Goal: Transaction & Acquisition: Purchase product/service

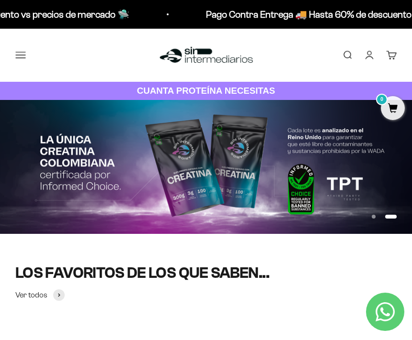
click at [22, 56] on button "Menú" at bounding box center [20, 55] width 11 height 11
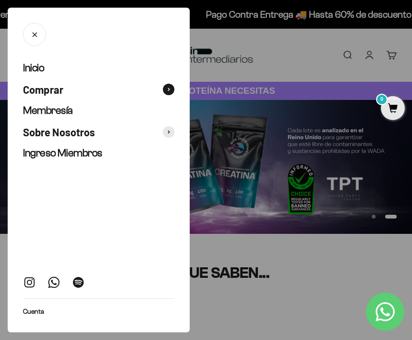
click at [170, 88] on span at bounding box center [168, 89] width 11 height 11
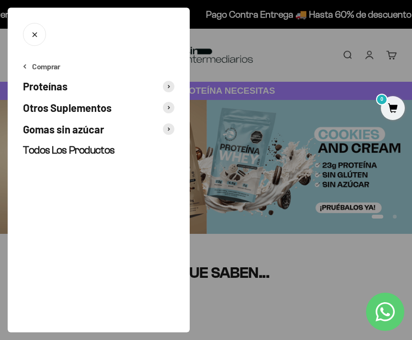
click at [168, 132] on span at bounding box center [168, 129] width 11 height 11
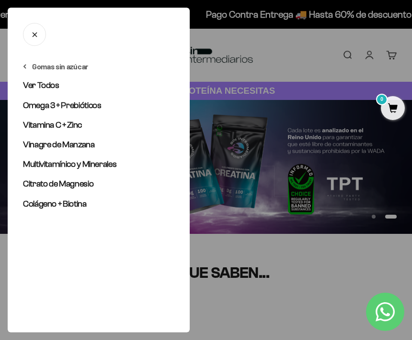
click at [26, 66] on icon at bounding box center [24, 66] width 3 height 5
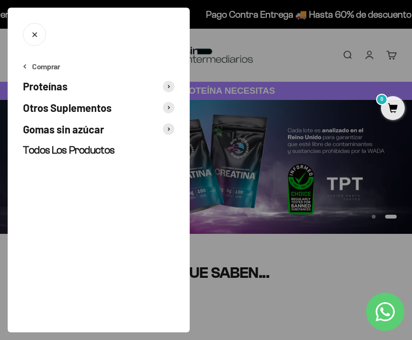
click at [170, 107] on span at bounding box center [168, 107] width 11 height 11
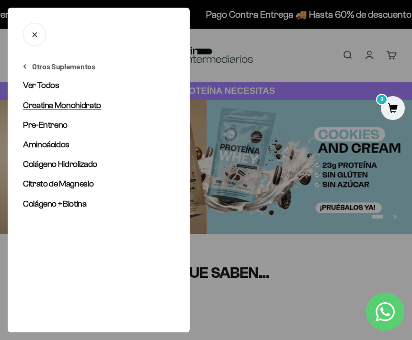
click at [82, 102] on span "Creatina Monohidrato" at bounding box center [62, 106] width 78 height 10
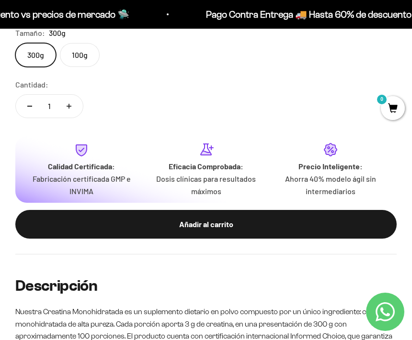
scroll to position [607, 0]
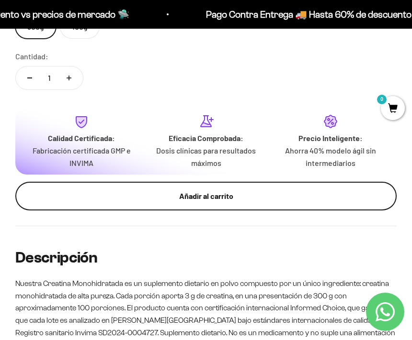
click at [169, 200] on div "Añadir al carrito" at bounding box center [205, 196] width 343 height 12
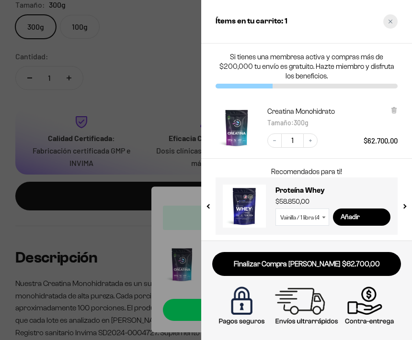
click at [393, 25] on div "Close cart" at bounding box center [390, 21] width 14 height 14
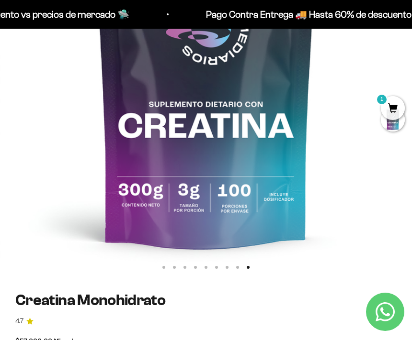
scroll to position [0, 0]
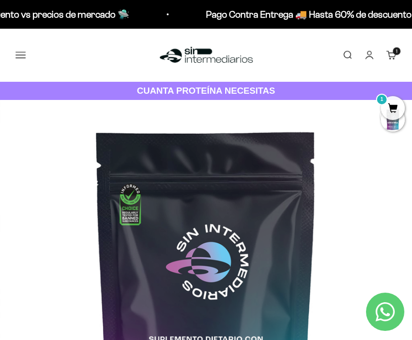
click at [24, 50] on button "Menú" at bounding box center [20, 55] width 11 height 11
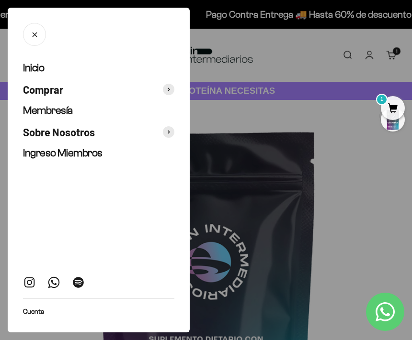
click at [174, 89] on div "Inicio Comprar Membresía Sobre Nosotros Ingreso Miembros Cuenta" at bounding box center [99, 196] width 182 height 271
click at [170, 89] on span at bounding box center [168, 89] width 11 height 11
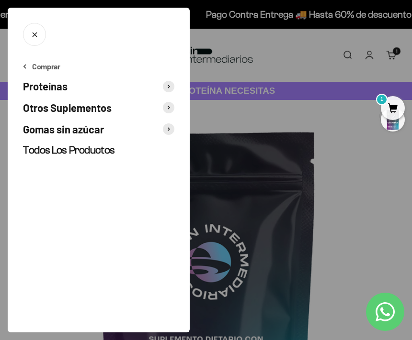
click at [169, 88] on icon at bounding box center [169, 87] width 2 height 4
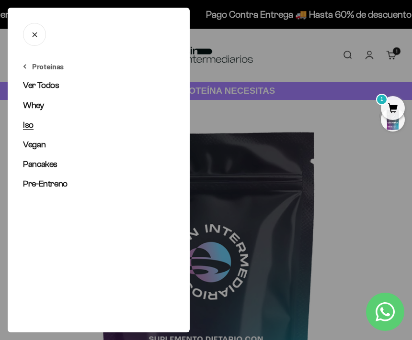
click at [25, 121] on span "Iso" at bounding box center [28, 125] width 11 height 10
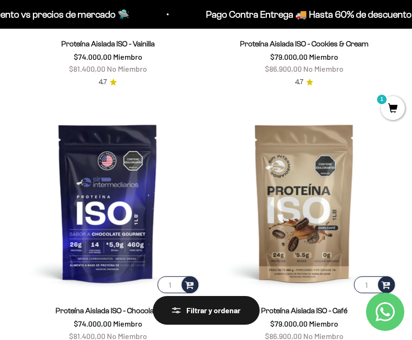
scroll to position [419, 0]
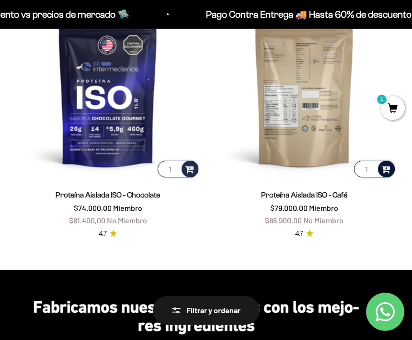
click at [387, 171] on span at bounding box center [385, 168] width 9 height 11
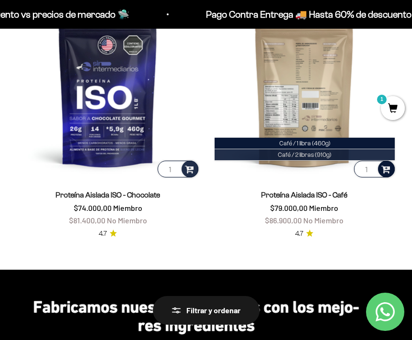
click at [301, 156] on span "Café / 2 libras (910g)" at bounding box center [305, 154] width 54 height 7
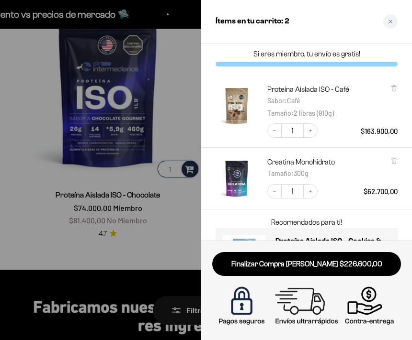
scroll to position [0, 0]
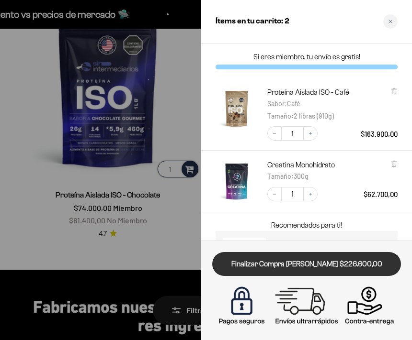
click at [337, 268] on link "Finalizar Compra [PERSON_NAME] $226.600,00" at bounding box center [306, 264] width 189 height 24
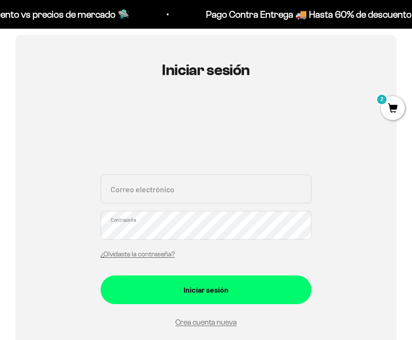
scroll to position [131, 0]
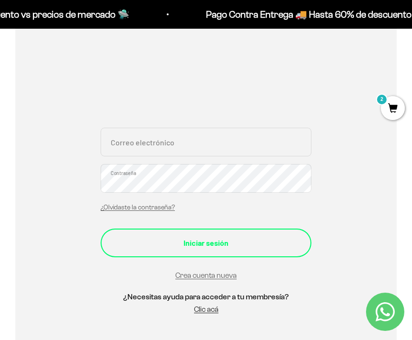
type input "davidm9427@gmail.com"
click at [224, 247] on div "Iniciar sesión" at bounding box center [206, 243] width 172 height 12
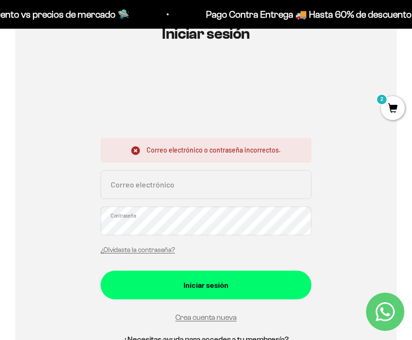
scroll to position [147, 0]
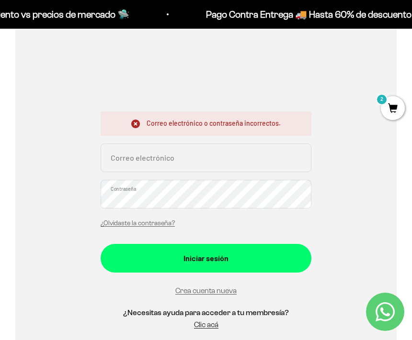
type input "[EMAIL_ADDRESS][DOMAIN_NAME]"
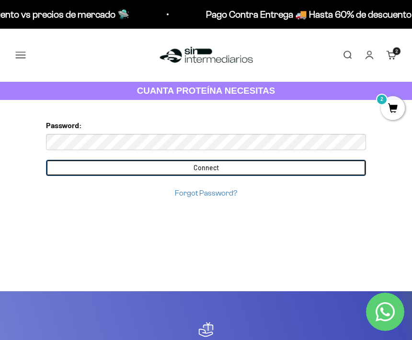
click at [316, 170] on input "Connect" at bounding box center [206, 168] width 320 height 16
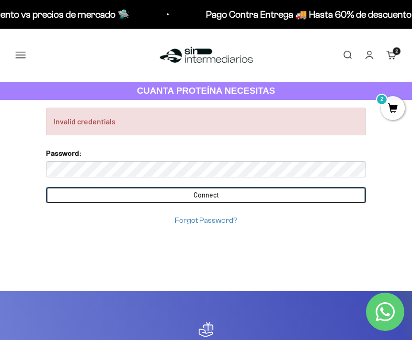
click at [170, 193] on input "Connect" at bounding box center [206, 195] width 320 height 16
click at [213, 200] on input "Connect" at bounding box center [206, 195] width 320 height 16
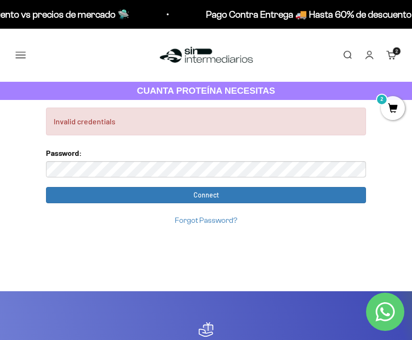
click at [212, 217] on link "Forgot Password?" at bounding box center [206, 220] width 62 height 8
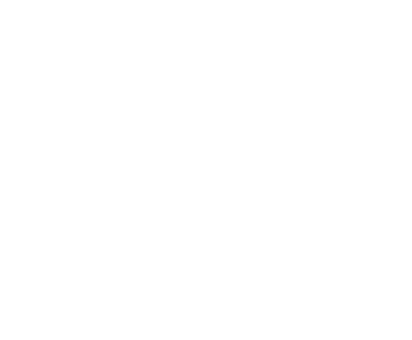
scroll to position [108, 0]
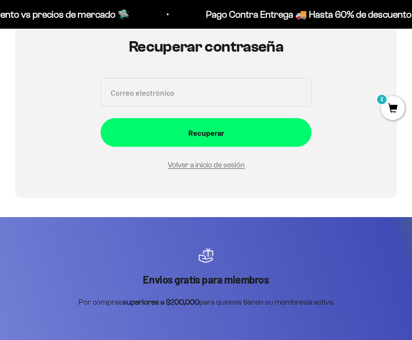
click at [201, 95] on input "Correo electrónico" at bounding box center [206, 92] width 211 height 29
type input "[EMAIL_ADDRESS][DOMAIN_NAME]"
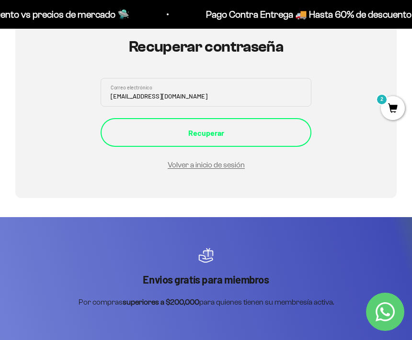
click at [200, 134] on div "Recuperar" at bounding box center [206, 133] width 172 height 12
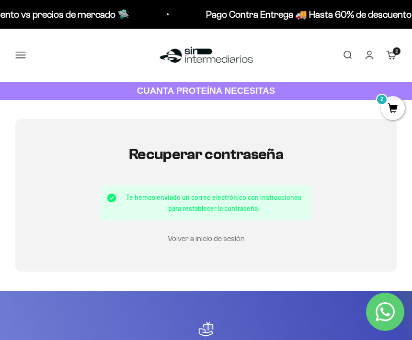
type input "[EMAIL_ADDRESS][DOMAIN_NAME]"
click at [191, 235] on link "Volver a inicio de sesión" at bounding box center [206, 239] width 77 height 8
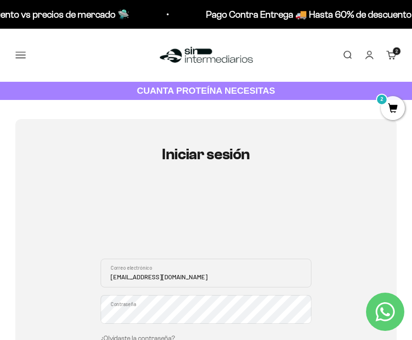
click at [60, 315] on div "Iniciar sesión [EMAIL_ADDRESS][DOMAIN_NAME] Correo electrónico Contraseña ¿Olvi…" at bounding box center [205, 301] width 381 height 364
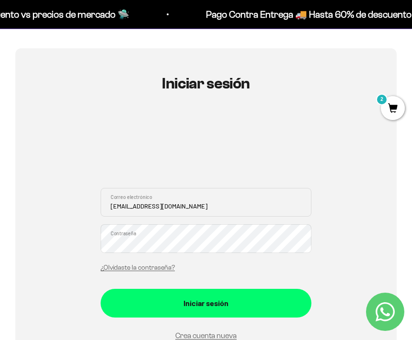
scroll to position [112, 0]
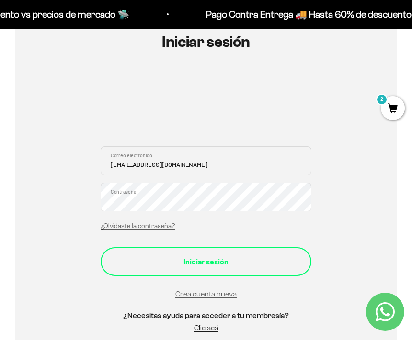
click at [168, 254] on button "Iniciar sesión" at bounding box center [206, 261] width 211 height 29
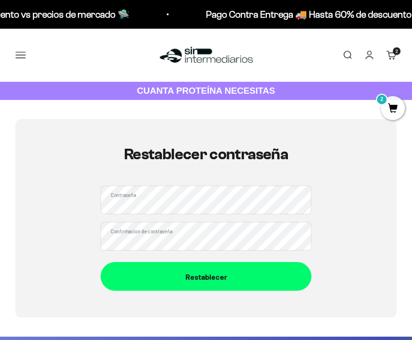
click at [94, 202] on div "Restablecer contraseña Contraseña Confirmación de contraseña Restablecer" at bounding box center [205, 218] width 381 height 199
click at [77, 206] on div "Restablecer contraseña Contraseña Confirmación de contraseña Restablecer" at bounding box center [205, 218] width 381 height 199
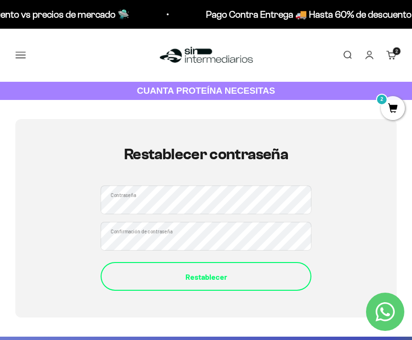
click at [156, 277] on div "Restablecer" at bounding box center [206, 277] width 172 height 12
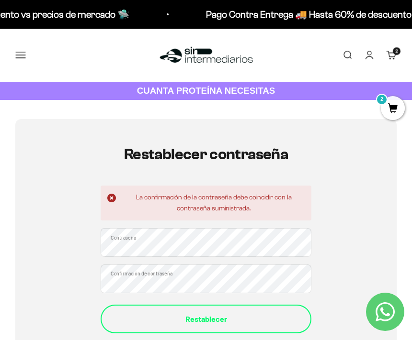
click at [231, 323] on div "Restablecer" at bounding box center [206, 319] width 172 height 12
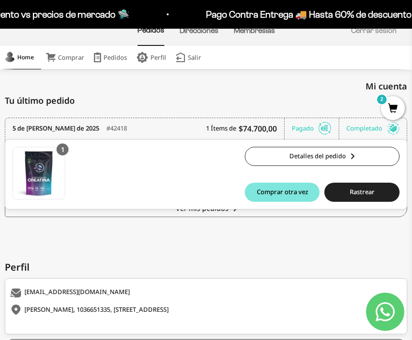
scroll to position [71, 0]
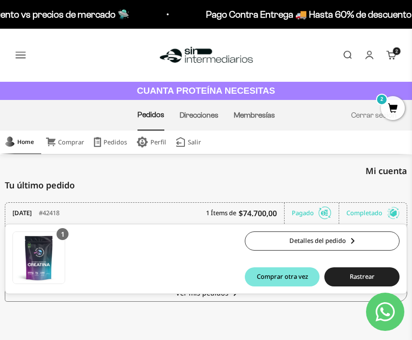
click at [391, 111] on span "2" at bounding box center [393, 108] width 24 height 24
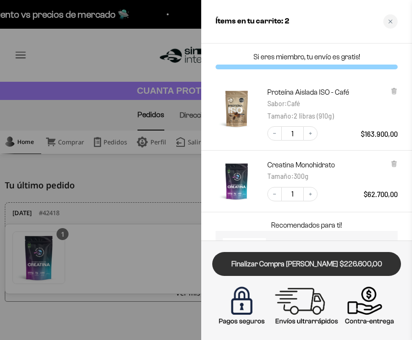
click at [313, 261] on link "Finalizar Compra [PERSON_NAME] $226.600,00" at bounding box center [306, 264] width 189 height 24
